Goal: Task Accomplishment & Management: Use online tool/utility

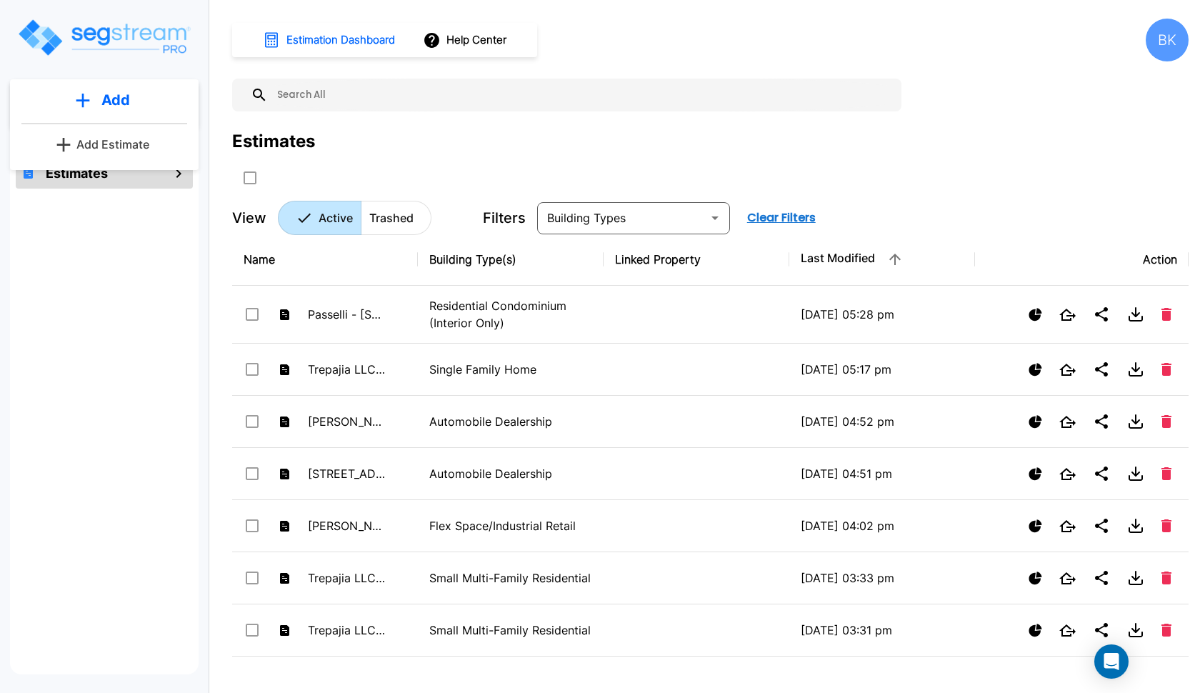
click at [109, 142] on p "Add Estimate" at bounding box center [112, 144] width 73 height 17
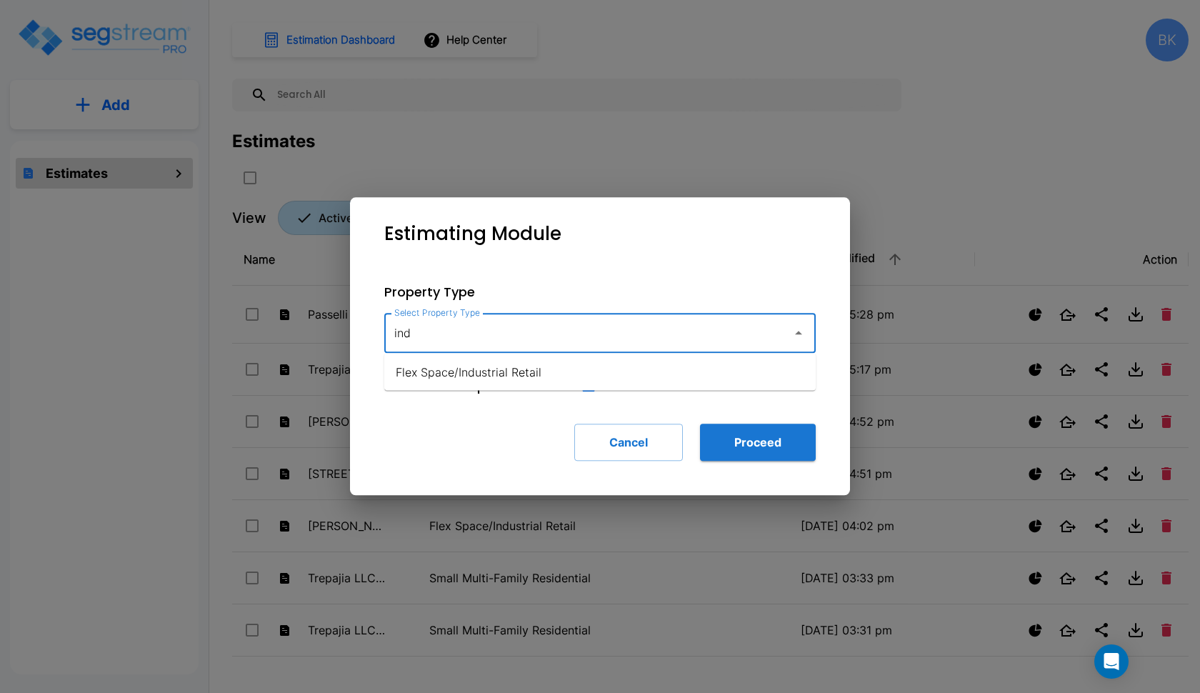
click at [483, 372] on li "Flex Space/Industrial Retail" at bounding box center [599, 372] width 431 height 26
type input "Flex Space/Industrial Retail"
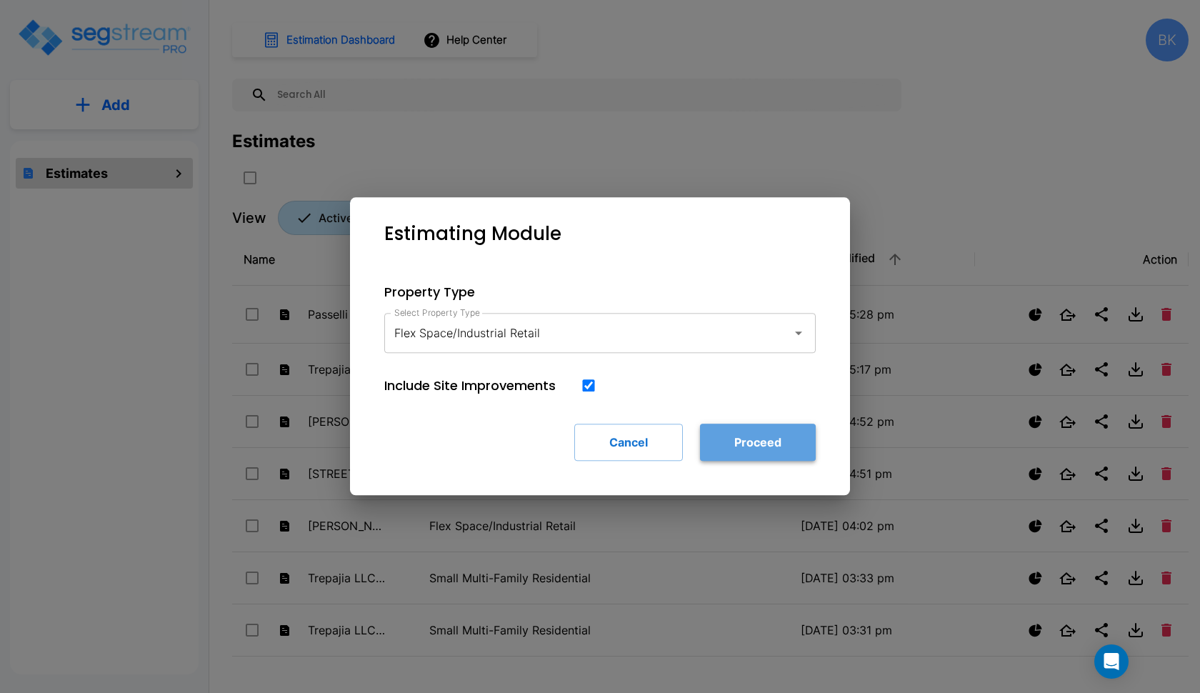
click at [771, 436] on button "Proceed" at bounding box center [758, 442] width 116 height 37
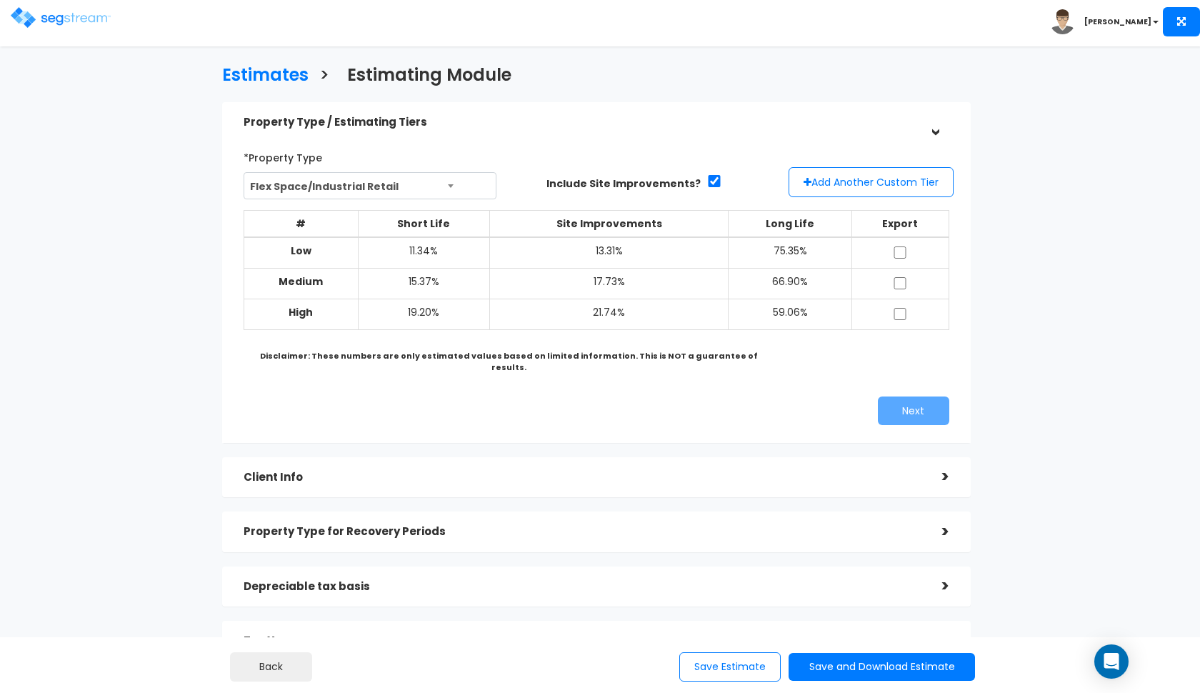
click at [376, 185] on span "Flex Space/Industrial Retail" at bounding box center [370, 186] width 252 height 27
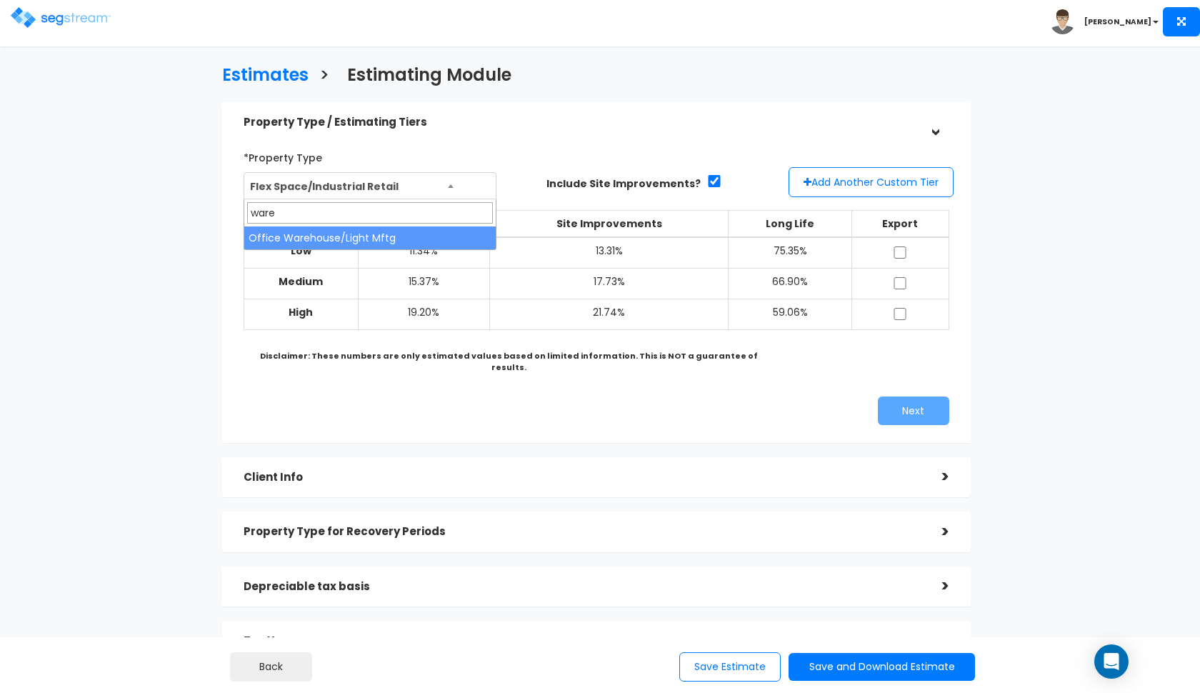
type input "ware"
select select "183"
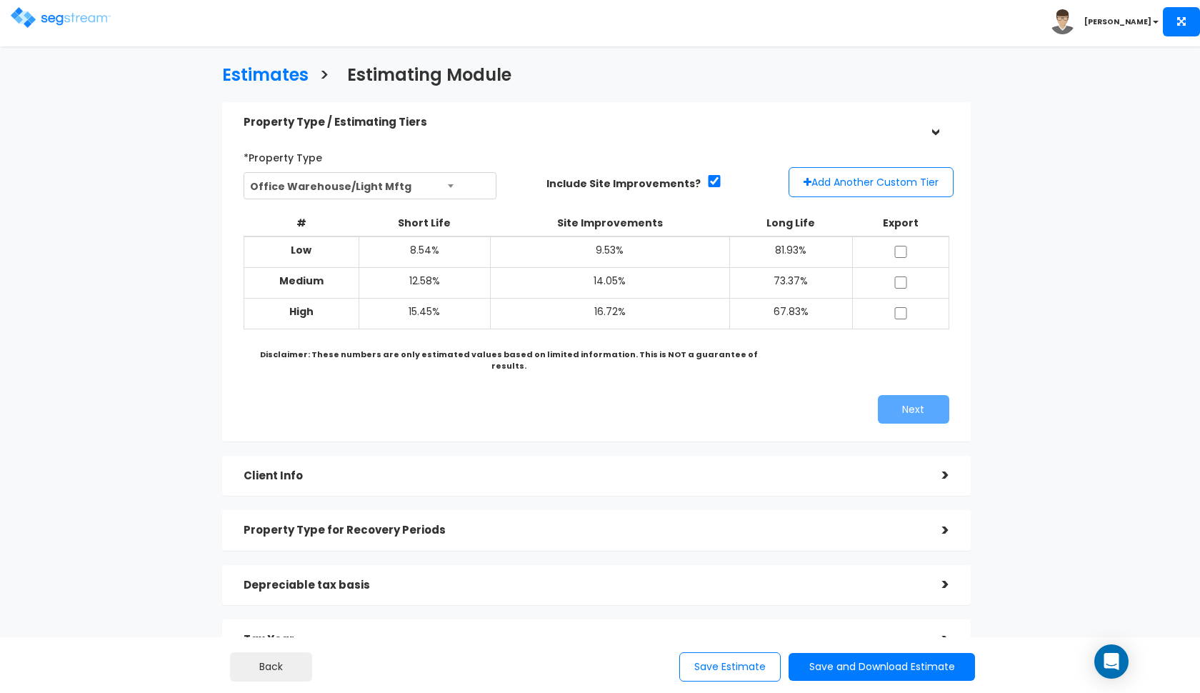
click at [433, 181] on span "Office Warehouse/Light Mftg" at bounding box center [370, 186] width 252 height 27
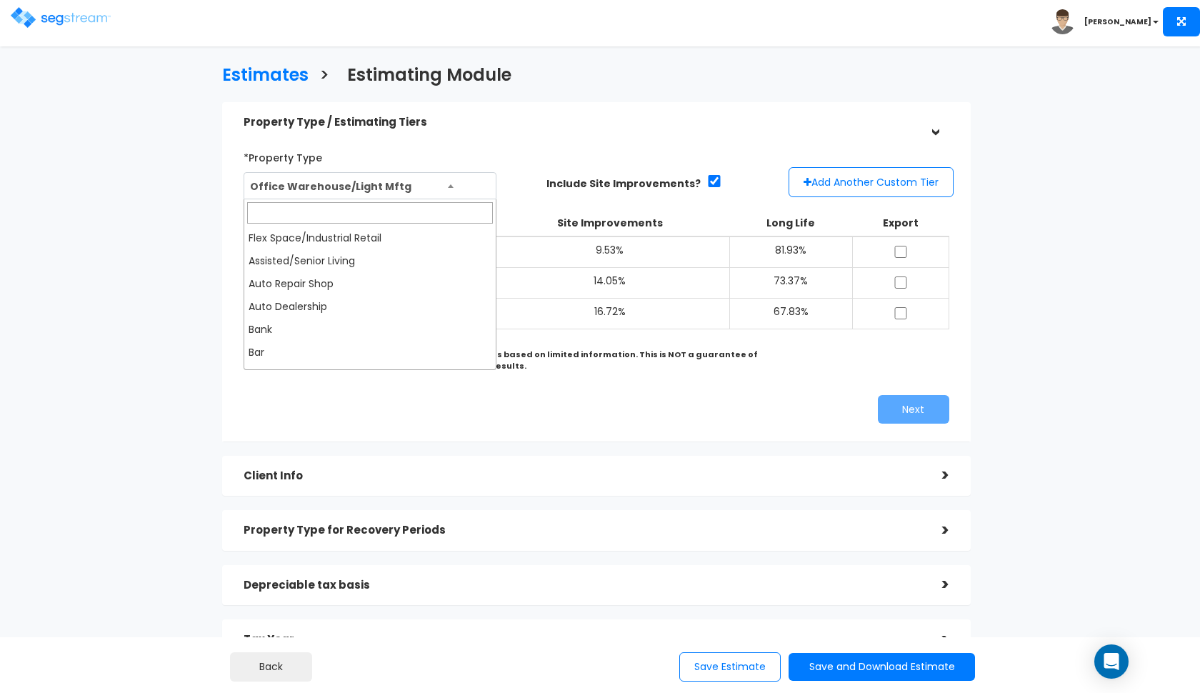
scroll to position [754, 0]
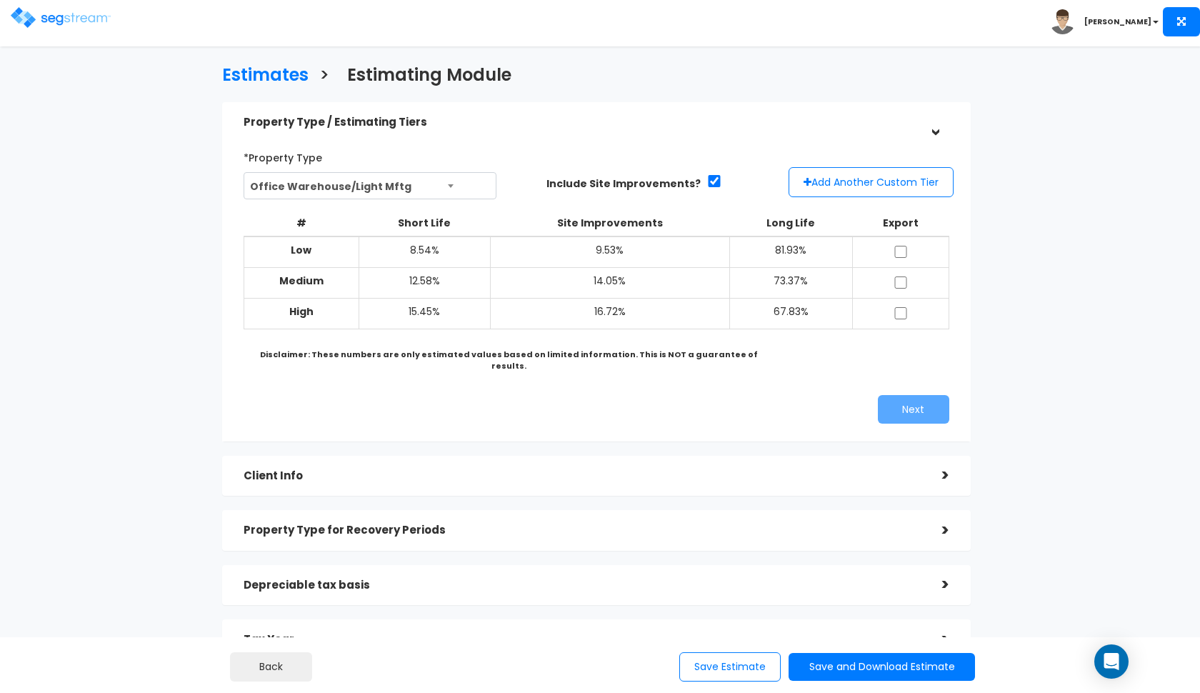
click at [44, 18] on img at bounding box center [61, 17] width 100 height 21
